Goal: Information Seeking & Learning: Learn about a topic

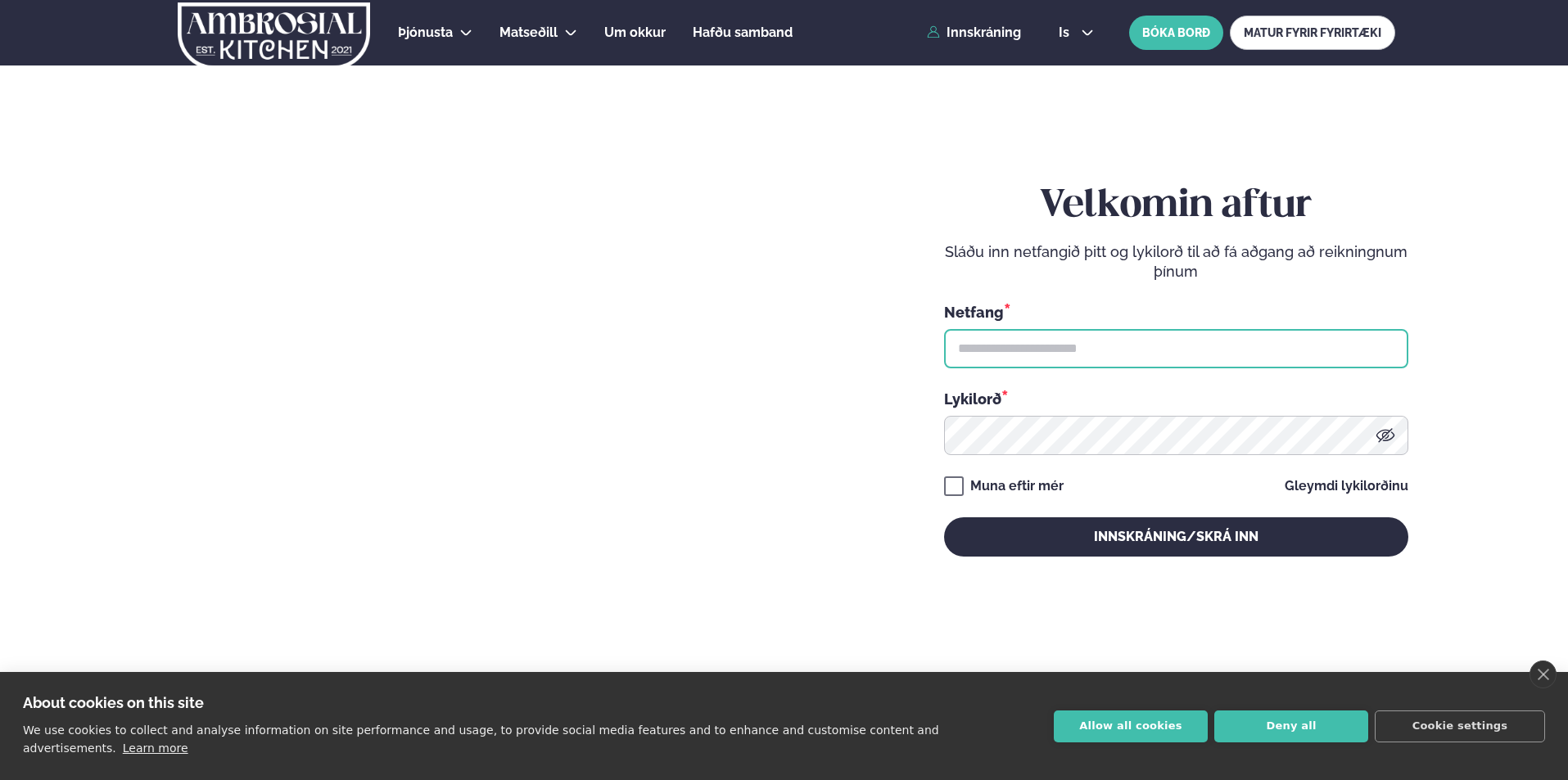
click at [1088, 347] on input "text" at bounding box center [1176, 349] width 465 height 40
type input "**********"
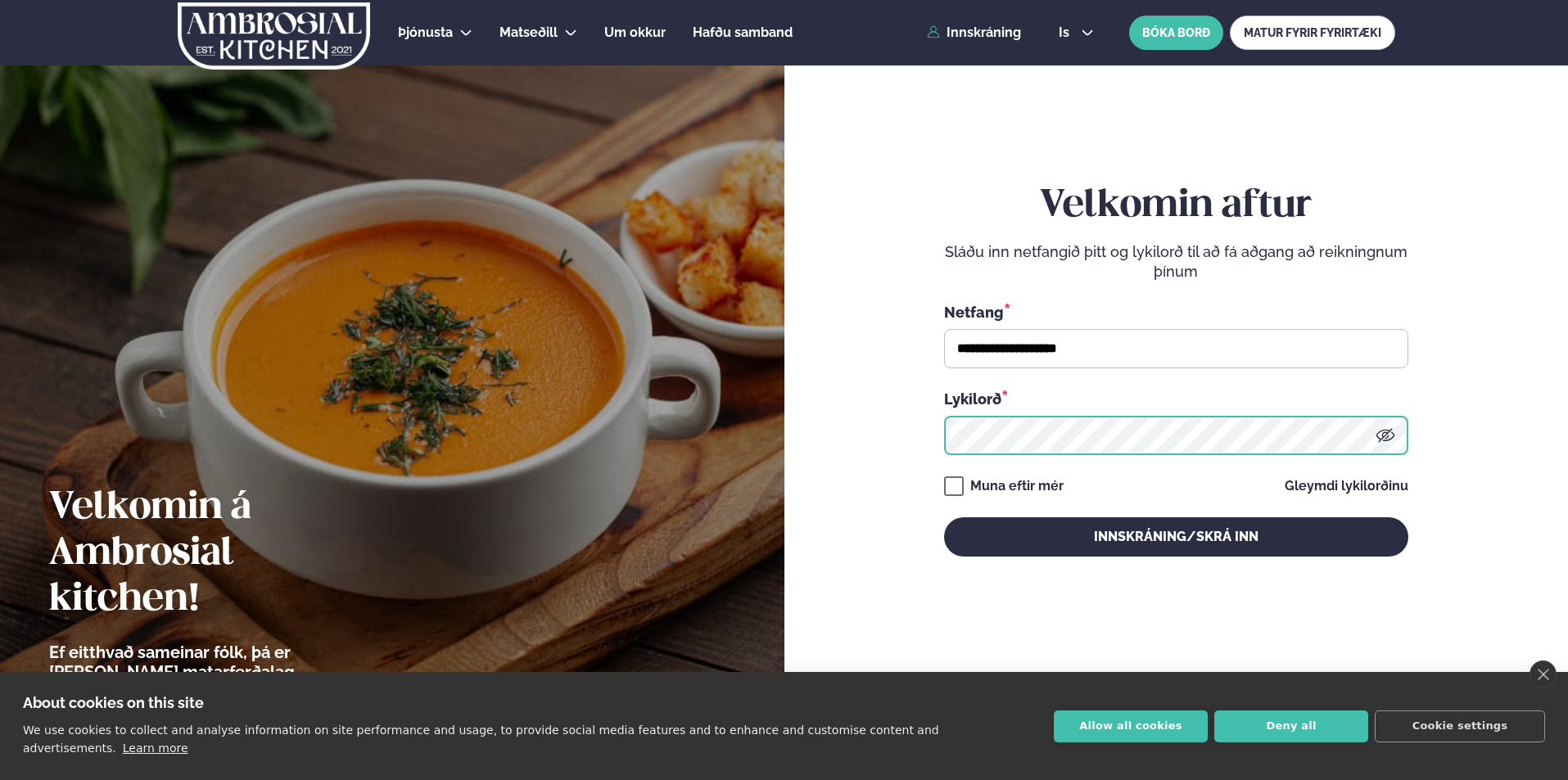
click at [944, 517] on button "Innskráning/Skrá inn" at bounding box center [1176, 536] width 465 height 40
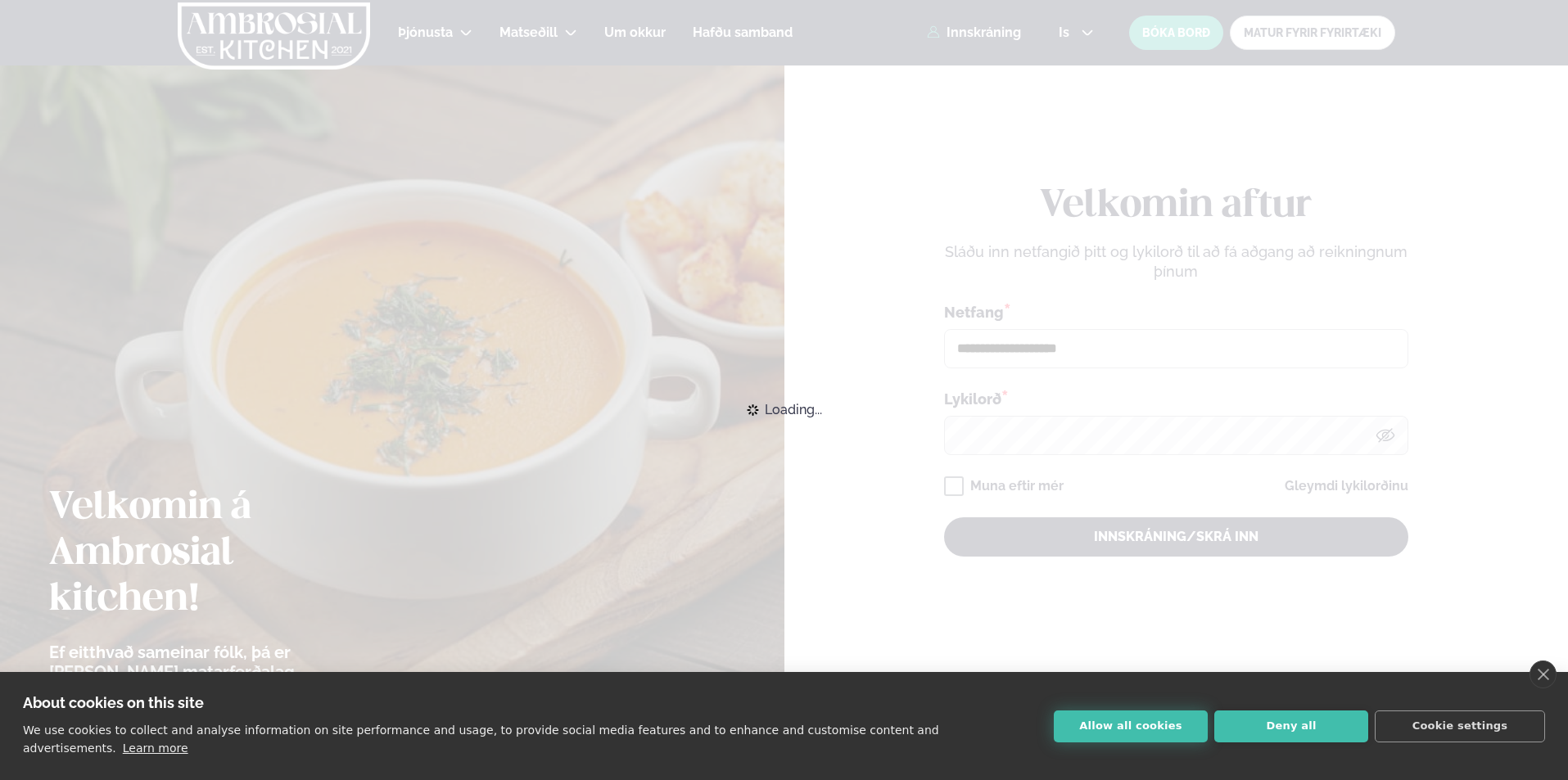
click at [1123, 730] on button "Allow all cookies" at bounding box center [1130, 726] width 154 height 32
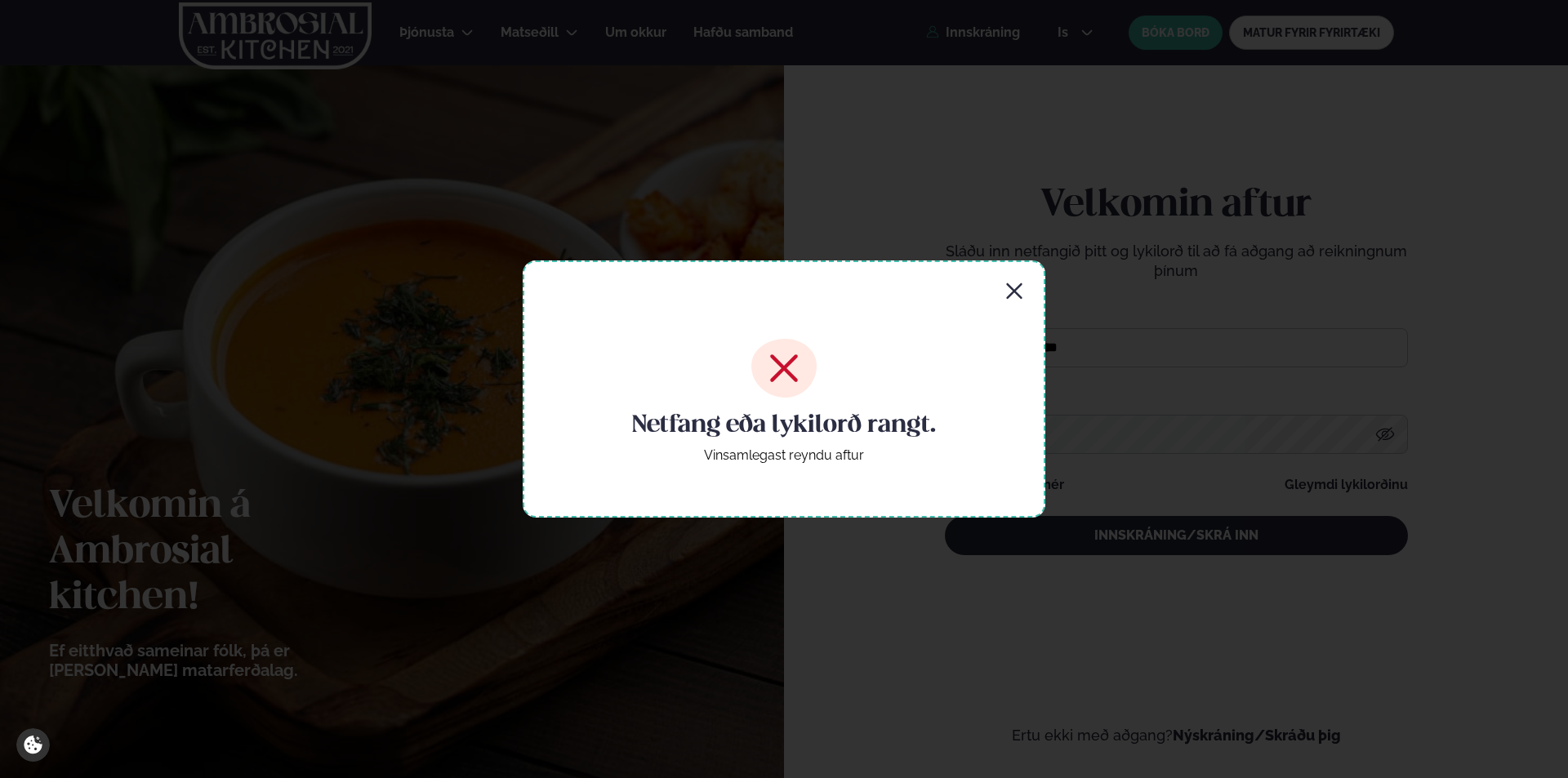
click at [1005, 303] on div "Netfang eða lykilorð rangt. Vinsamlegast reyndu aftur" at bounding box center [783, 388] width 522 height 256
click at [1015, 291] on icon "button" at bounding box center [1014, 291] width 16 height 16
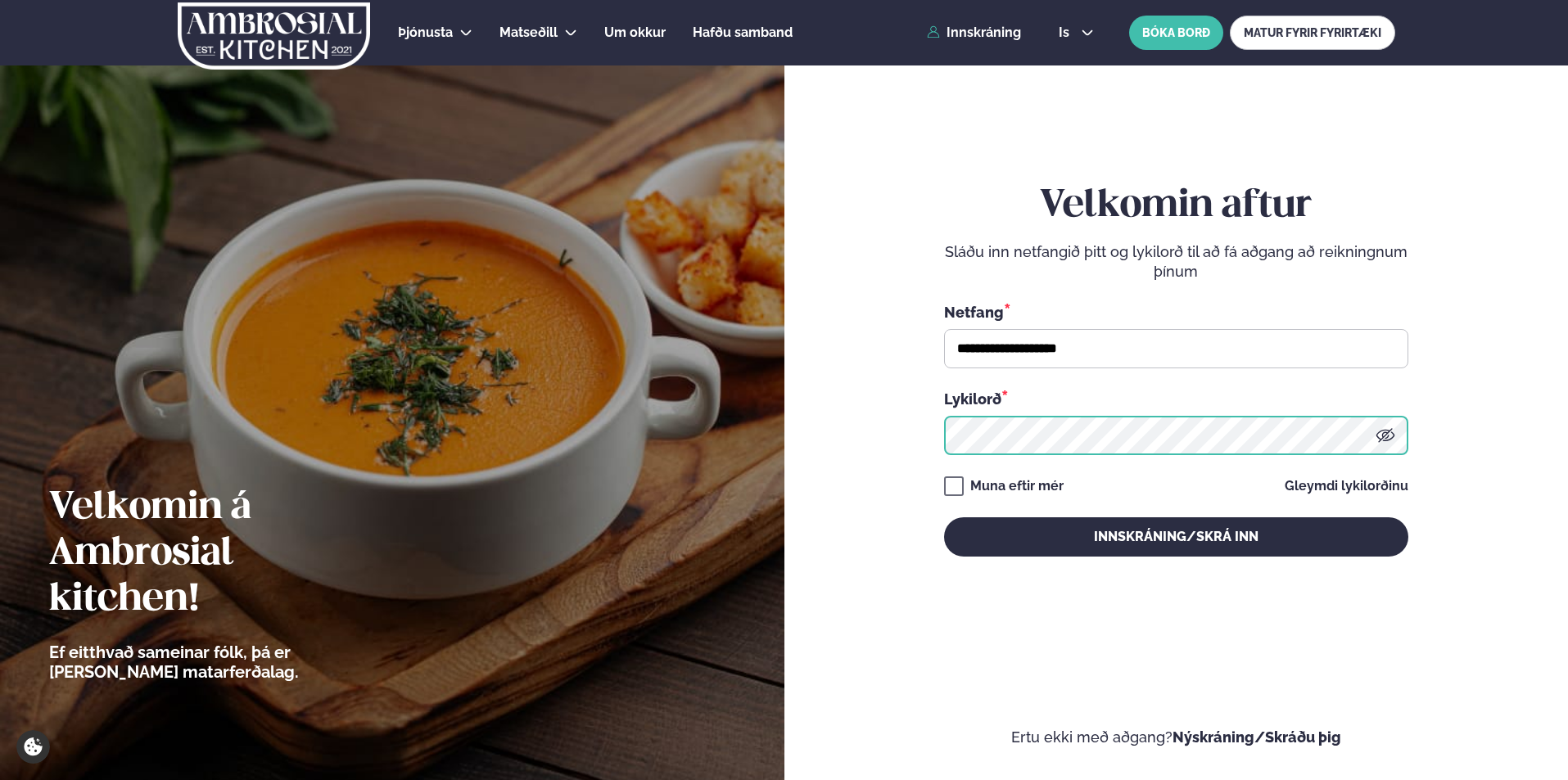
click at [944, 517] on button "Innskráning/Skrá inn" at bounding box center [1176, 536] width 465 height 40
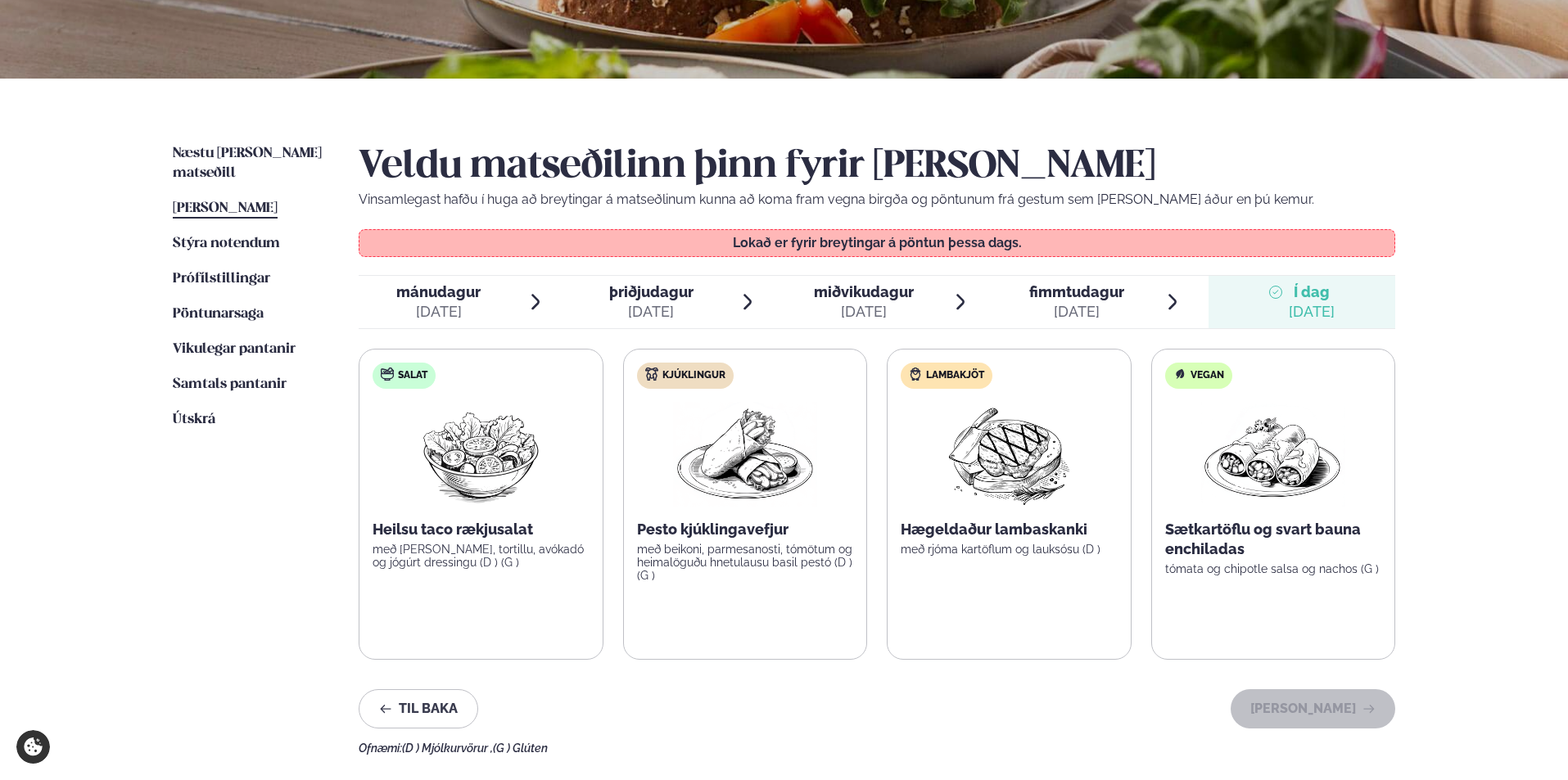
scroll to position [285, 0]
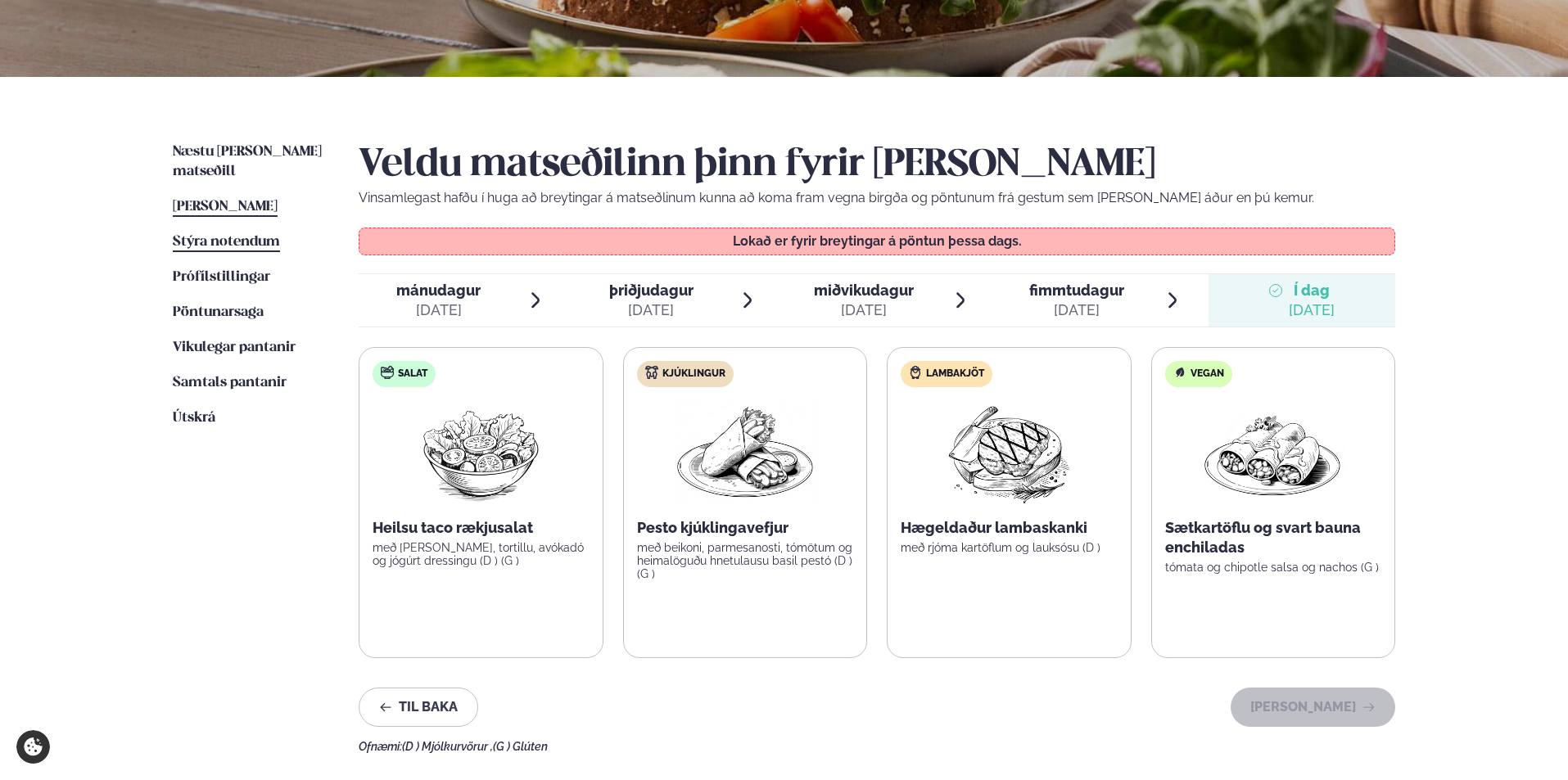
click at [256, 235] on span "Stýra notendum" at bounding box center [226, 241] width 108 height 14
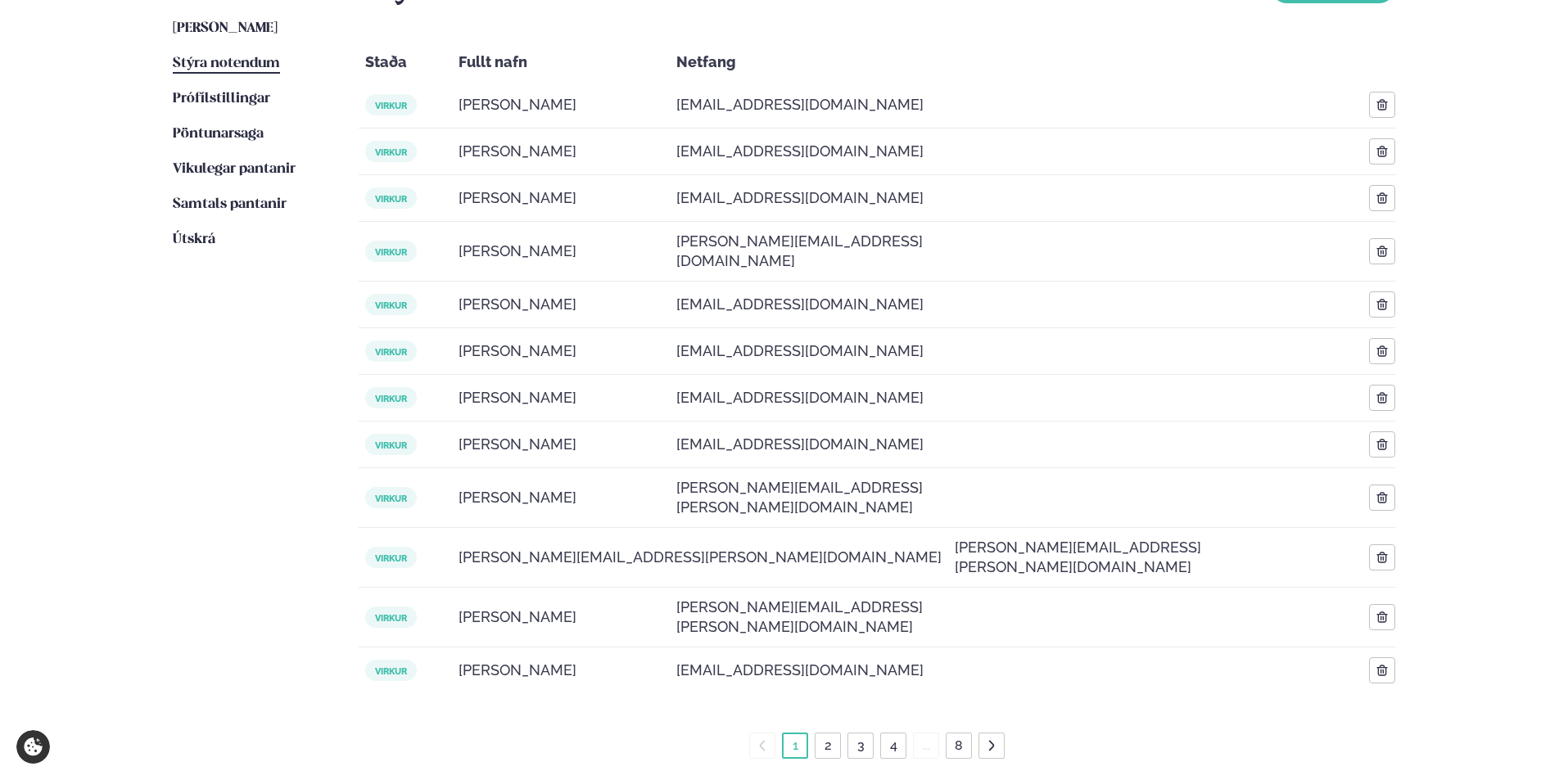
scroll to position [468, 0]
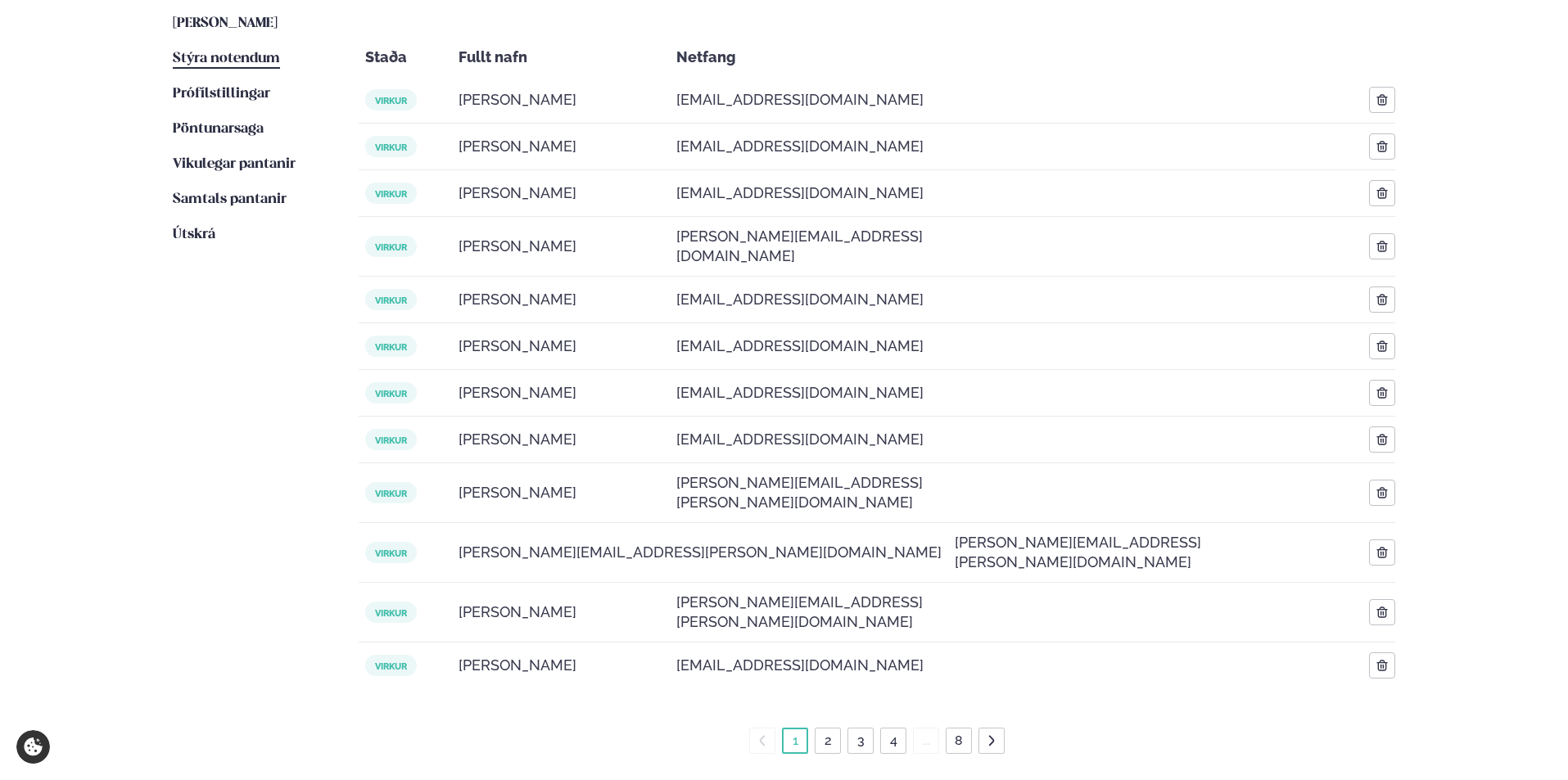
drag, startPoint x: 1567, startPoint y: 292, endPoint x: 1564, endPoint y: 177, distance: 115.0
click at [1564, 177] on div "Þjónusta Hádegismatur fyrir fyrirtæki Fyrirtækja veitingar Einkapartý Matseðill…" at bounding box center [784, 341] width 1568 height 1619
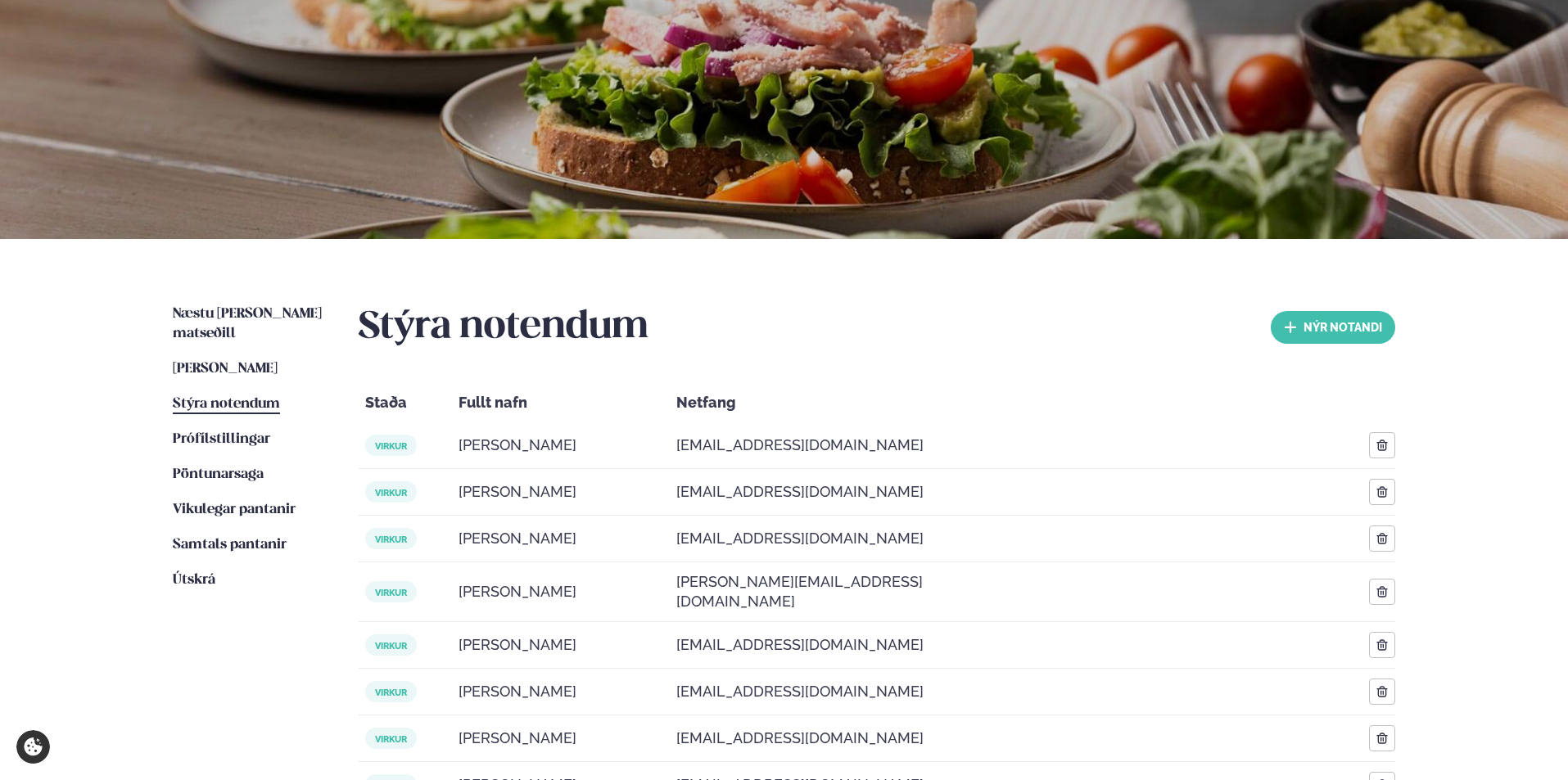
scroll to position [143, 0]
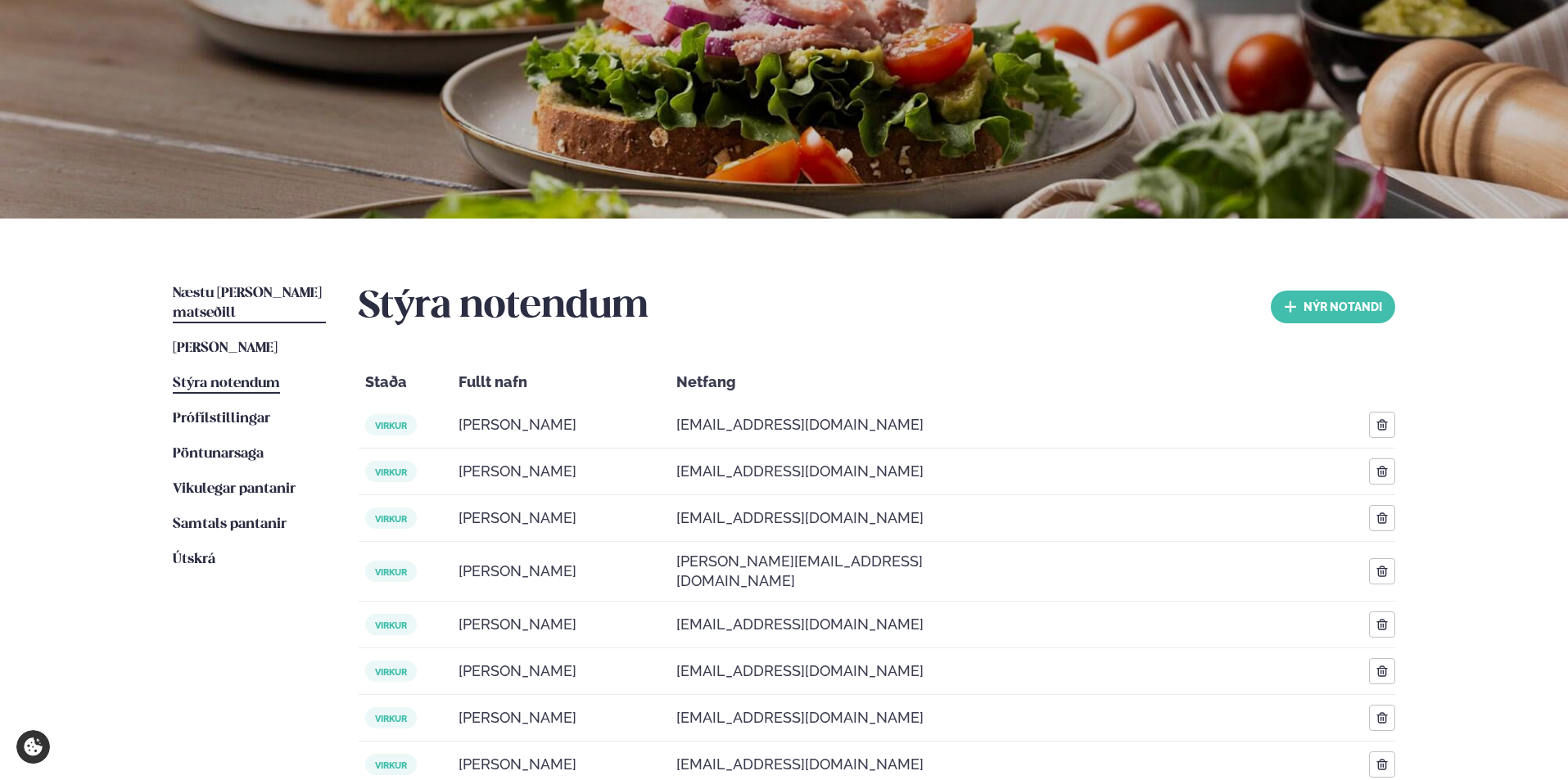
click at [259, 290] on span "Næstu [PERSON_NAME] matseðill" at bounding box center [248, 303] width 149 height 33
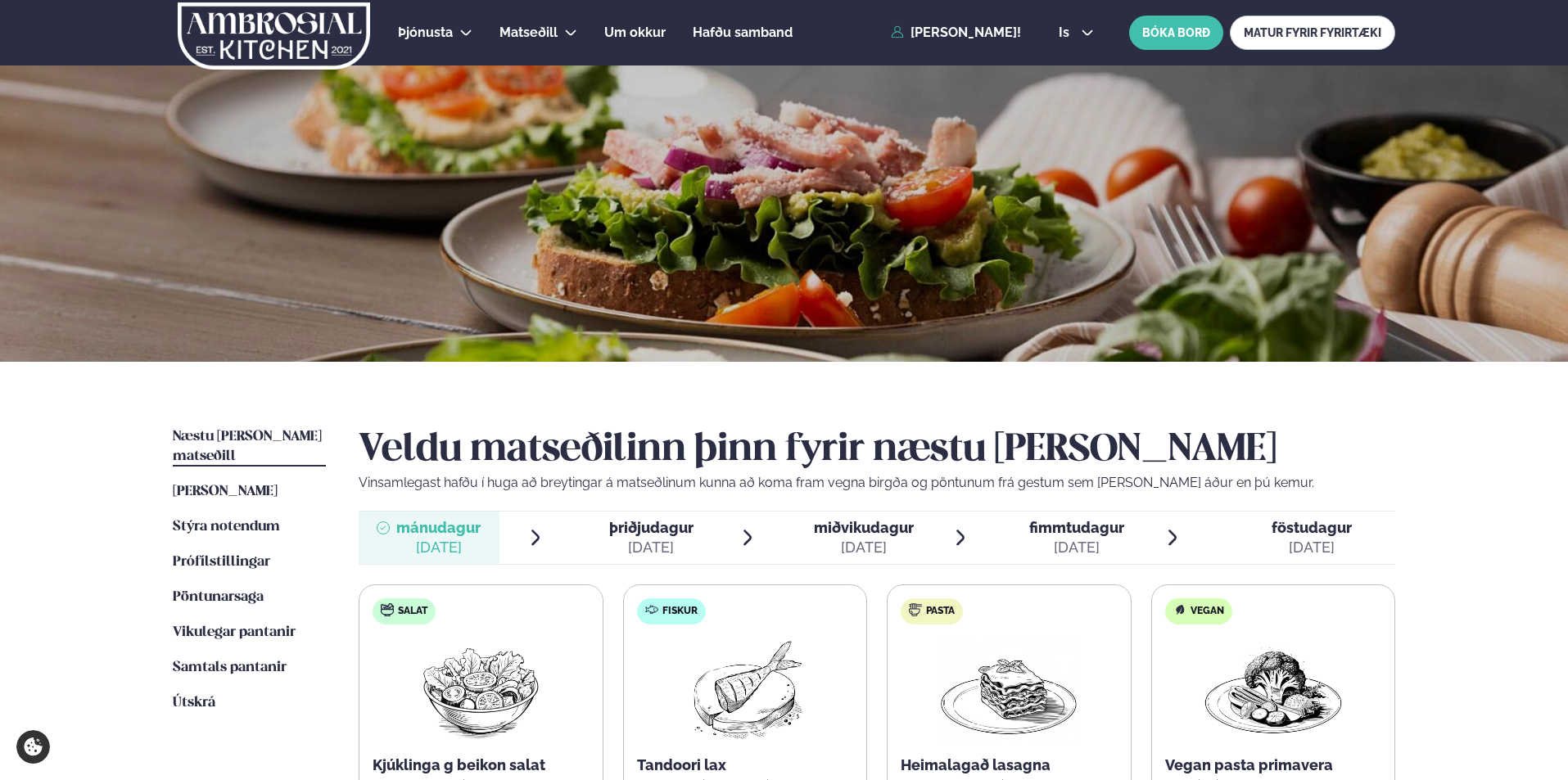
drag, startPoint x: 1567, startPoint y: 179, endPoint x: 1572, endPoint y: 327, distance: 148.1
click at [1567, 327] on html "About cookies on this site We use cookies to collect and analyse information on…" at bounding box center [784, 694] width 1568 height 1387
click at [1493, 568] on div "Þjónusta Hádegismatur fyrir fyrirtæki Fyrirtækja veitingar Einkapartý Matseðill…" at bounding box center [784, 694] width 1568 height 1387
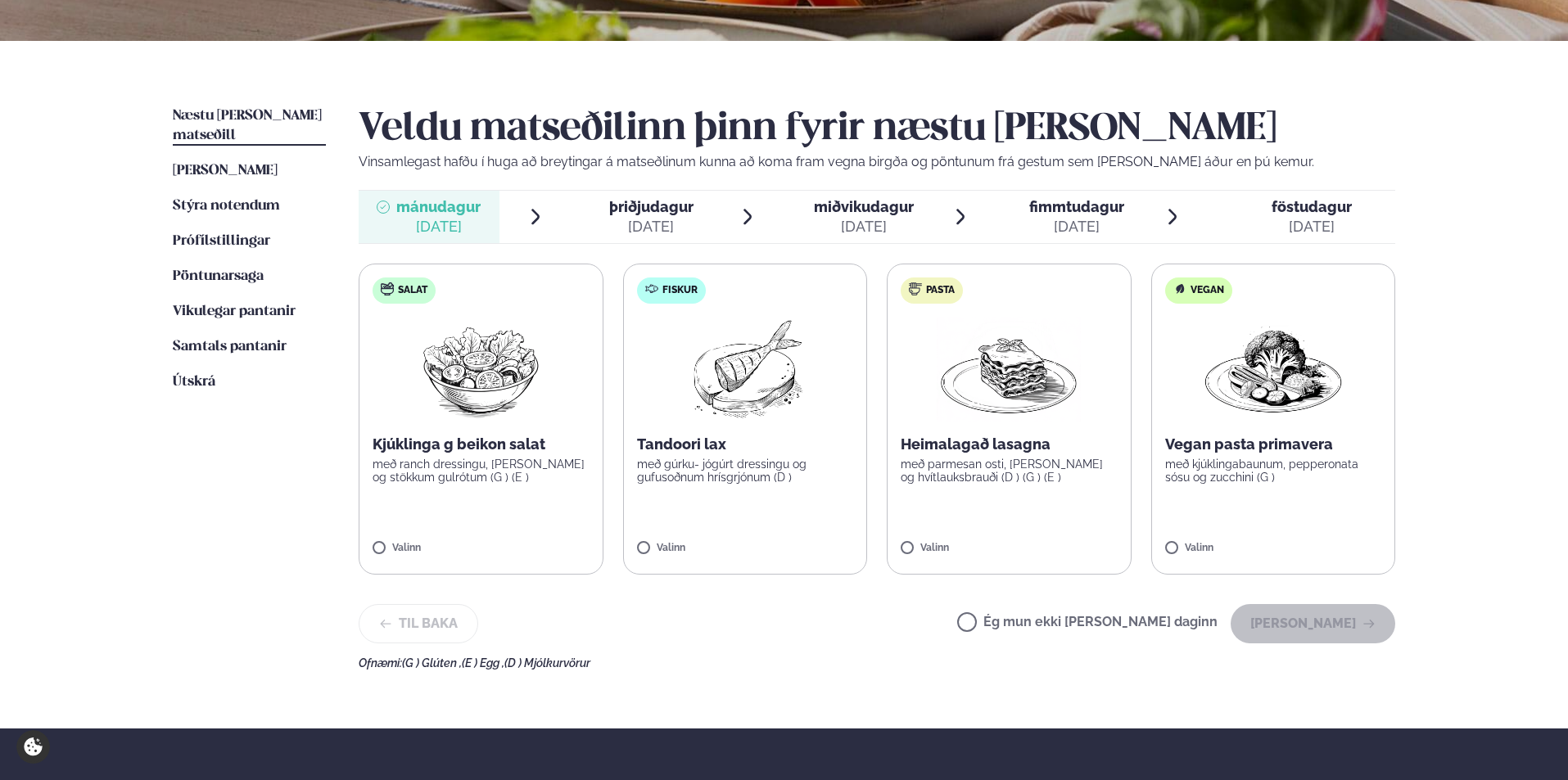
scroll to position [331, 0]
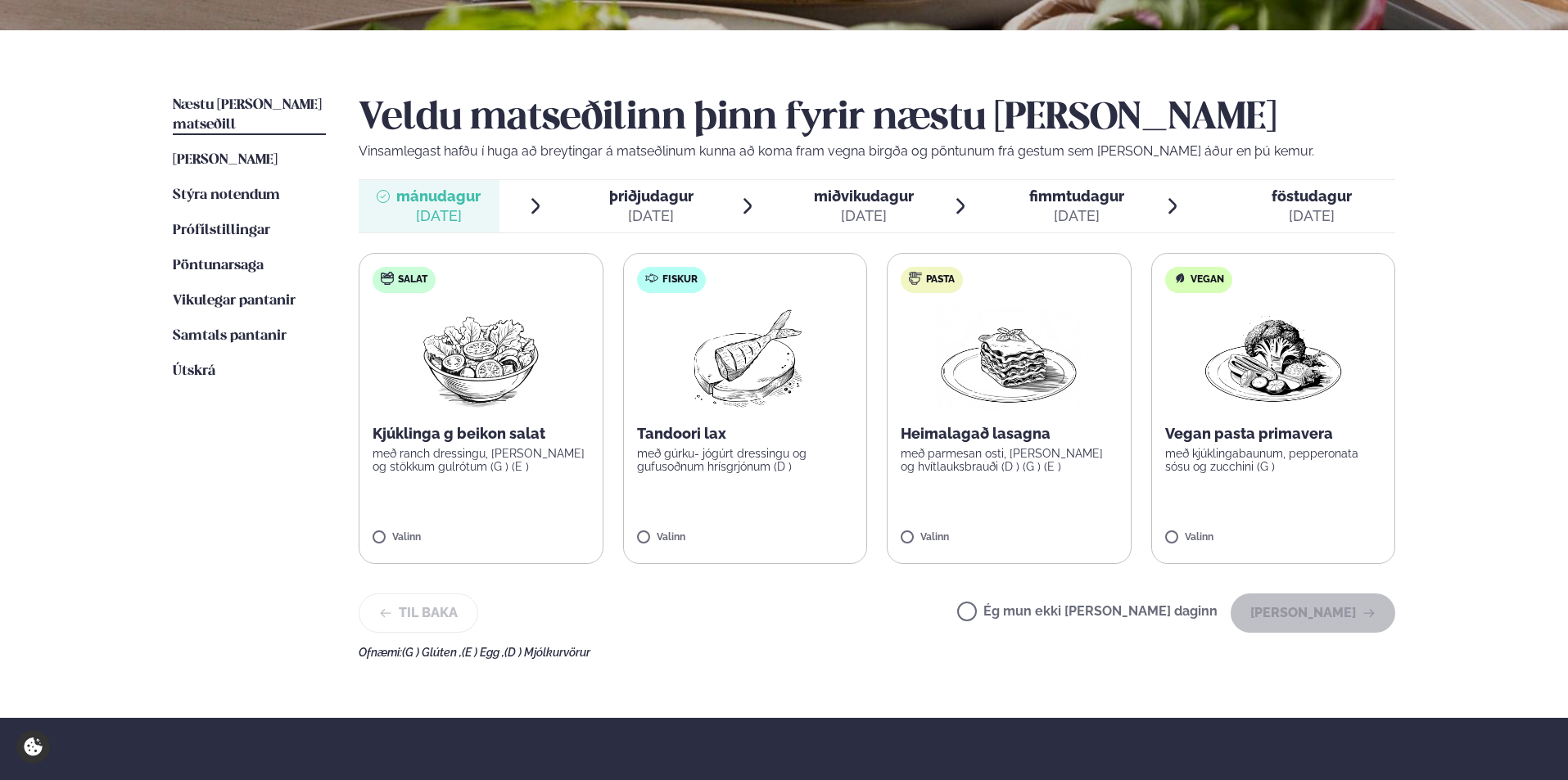
click at [649, 206] on div "[DATE]" at bounding box center [651, 215] width 85 height 19
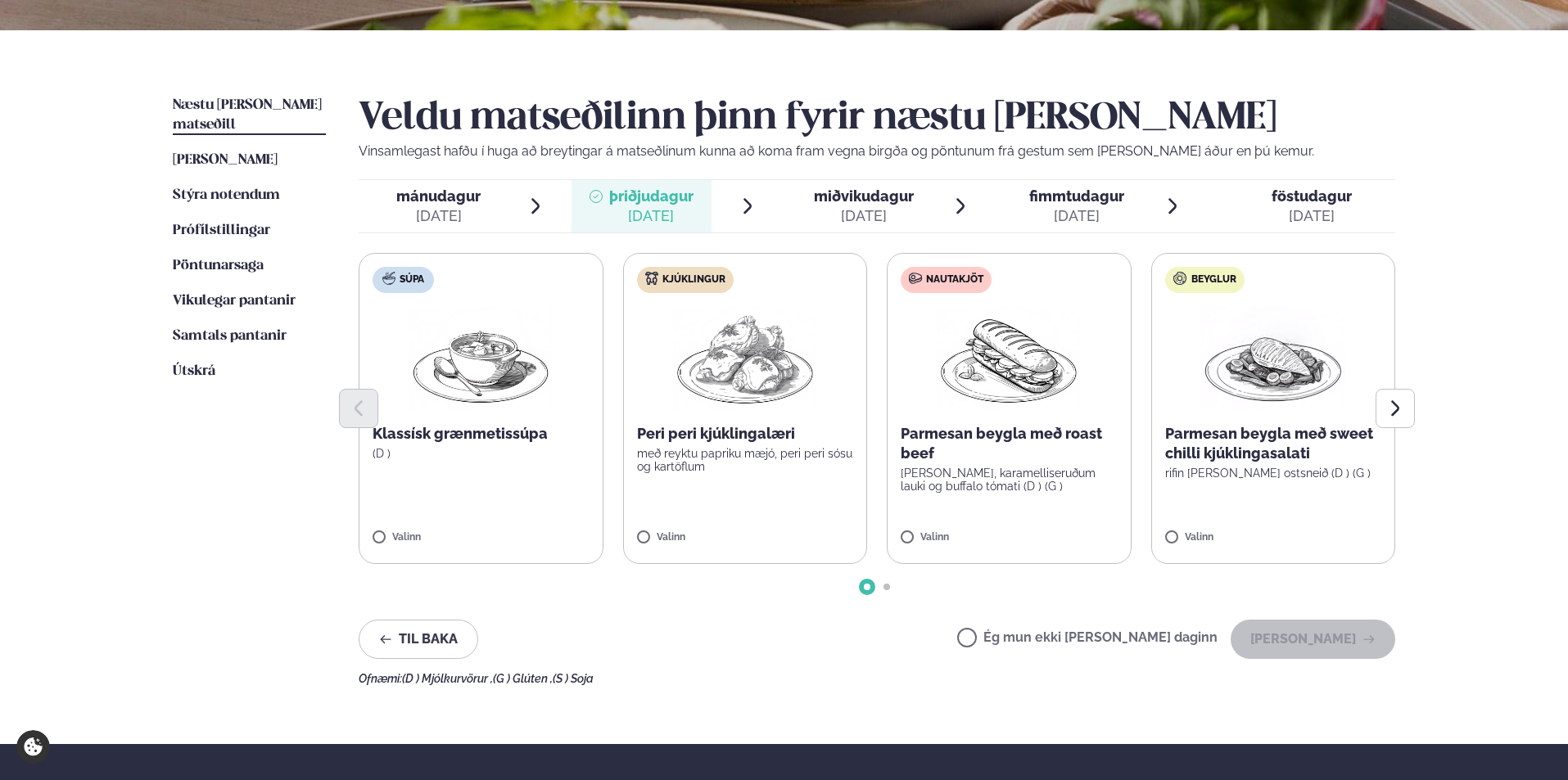
click at [868, 214] on div "[DATE]" at bounding box center [863, 215] width 100 height 19
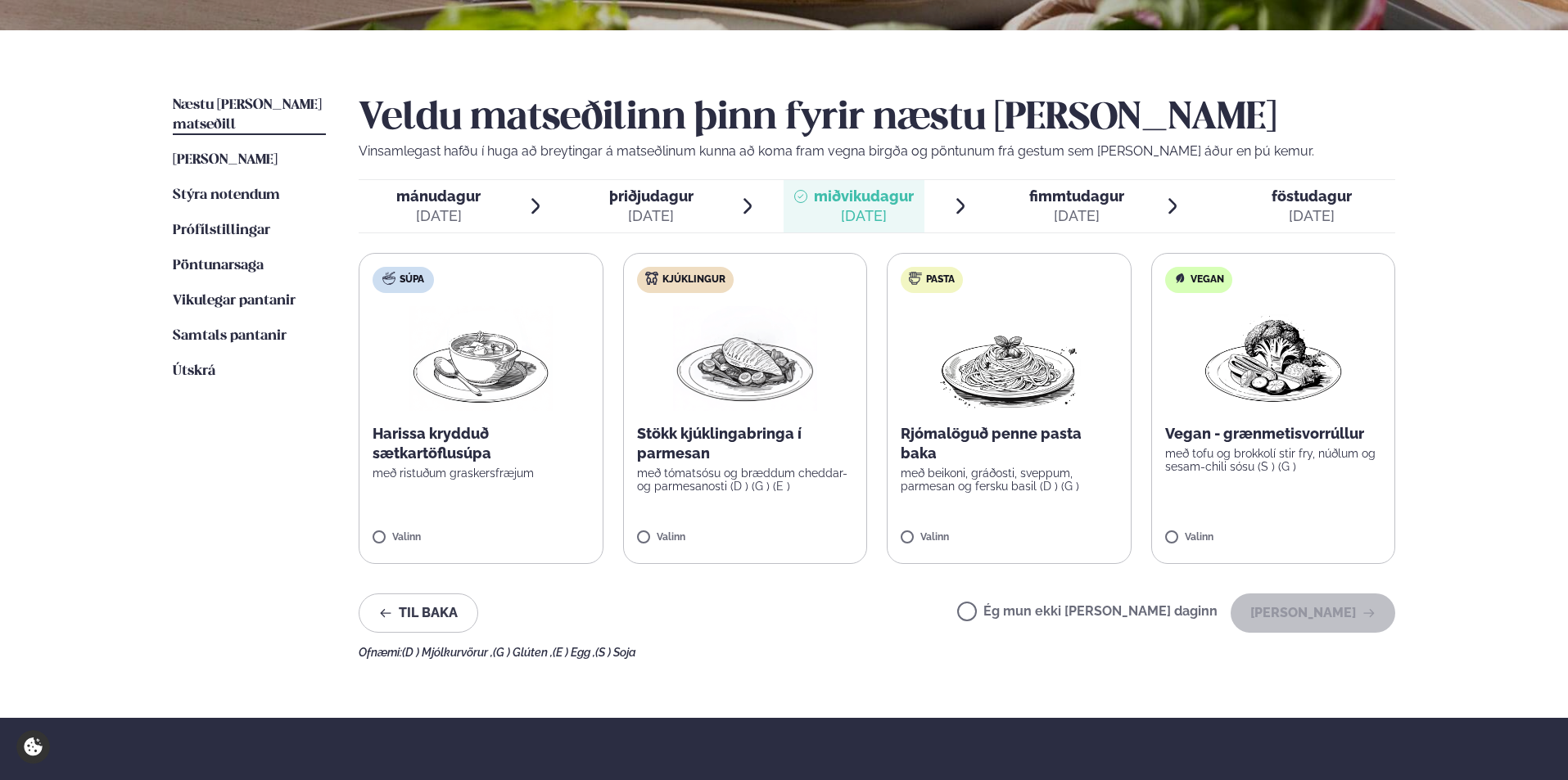
click at [1073, 204] on span "fimmtudagur" at bounding box center [1076, 196] width 95 height 17
